Goal: Task Accomplishment & Management: Manage account settings

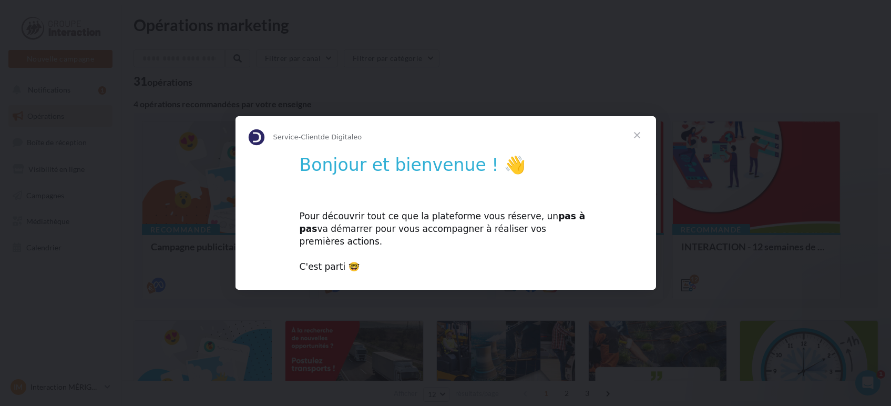
click at [639, 138] on span "Fermer" at bounding box center [637, 135] width 38 height 38
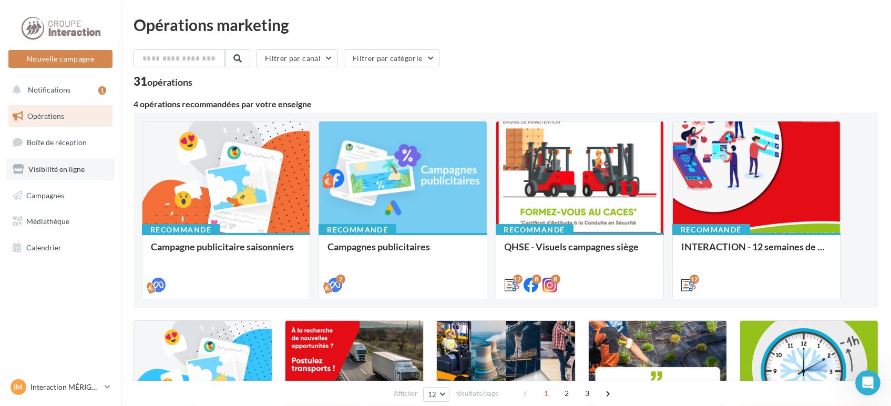
click at [42, 168] on span "Visibilité en ligne" at bounding box center [56, 169] width 56 height 9
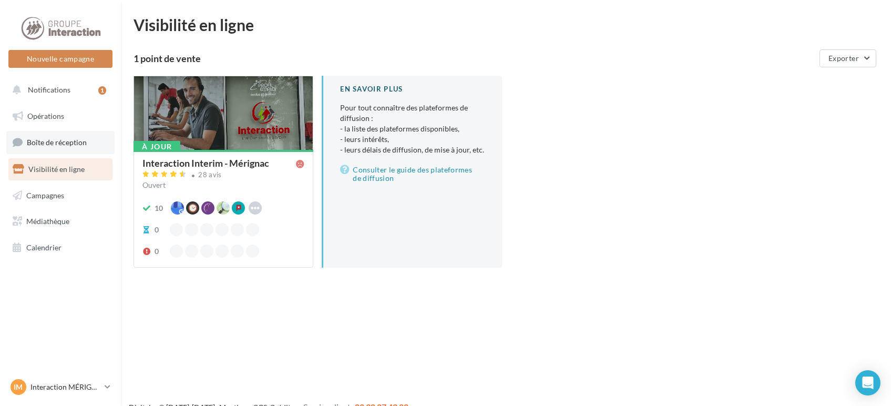
click at [59, 142] on span "Boîte de réception" at bounding box center [57, 142] width 60 height 9
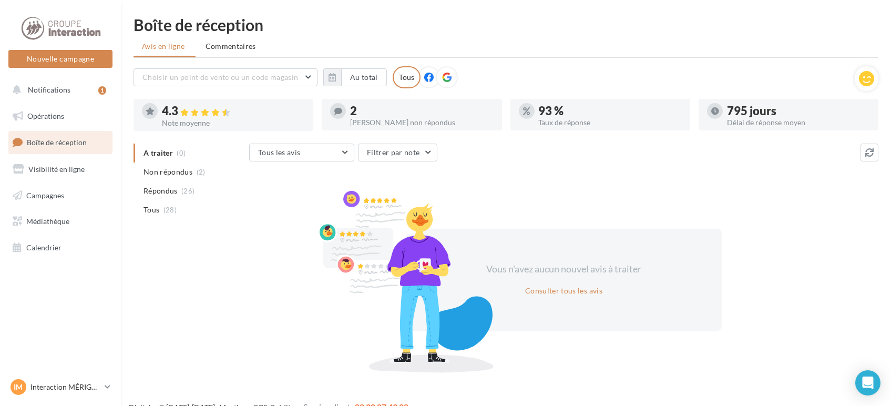
click at [445, 76] on icon at bounding box center [446, 77] width 9 height 9
click at [436, 74] on div at bounding box center [447, 77] width 22 height 22
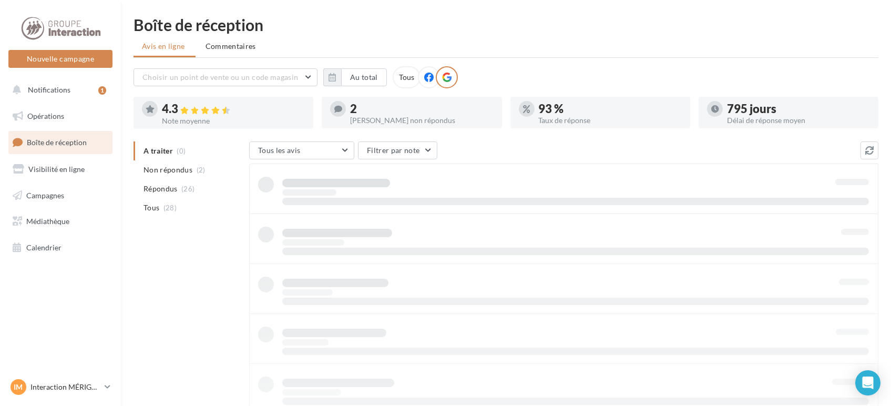
click at [428, 75] on icon at bounding box center [428, 77] width 9 height 9
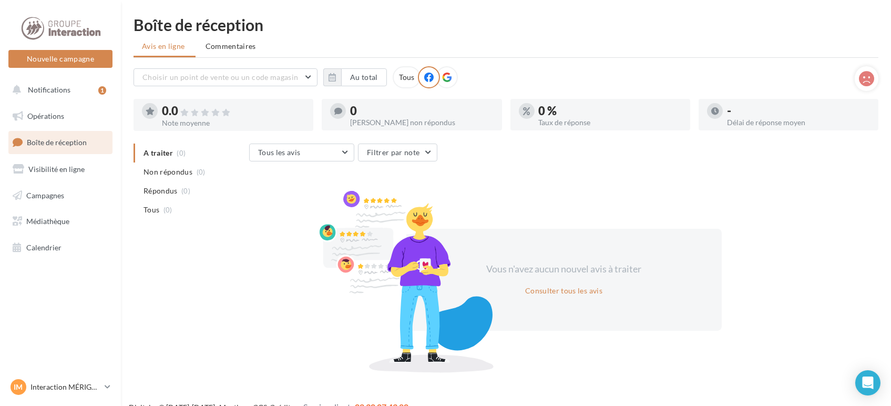
click at [402, 73] on div "Tous" at bounding box center [407, 77] width 28 height 22
click at [230, 40] on li "Commentaires" at bounding box center [231, 46] width 69 height 19
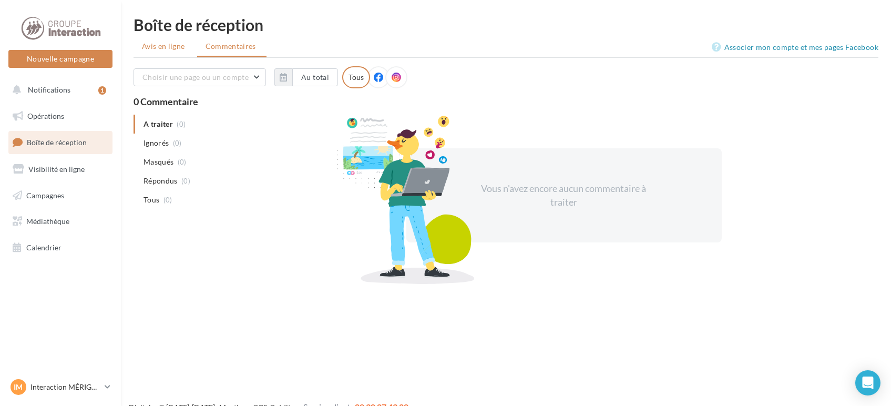
click at [147, 51] on span "Avis en ligne" at bounding box center [163, 46] width 43 height 11
click at [147, 51] on ul "Avis en ligne Commentaires" at bounding box center [506, 47] width 745 height 21
